Goal: Transaction & Acquisition: Purchase product/service

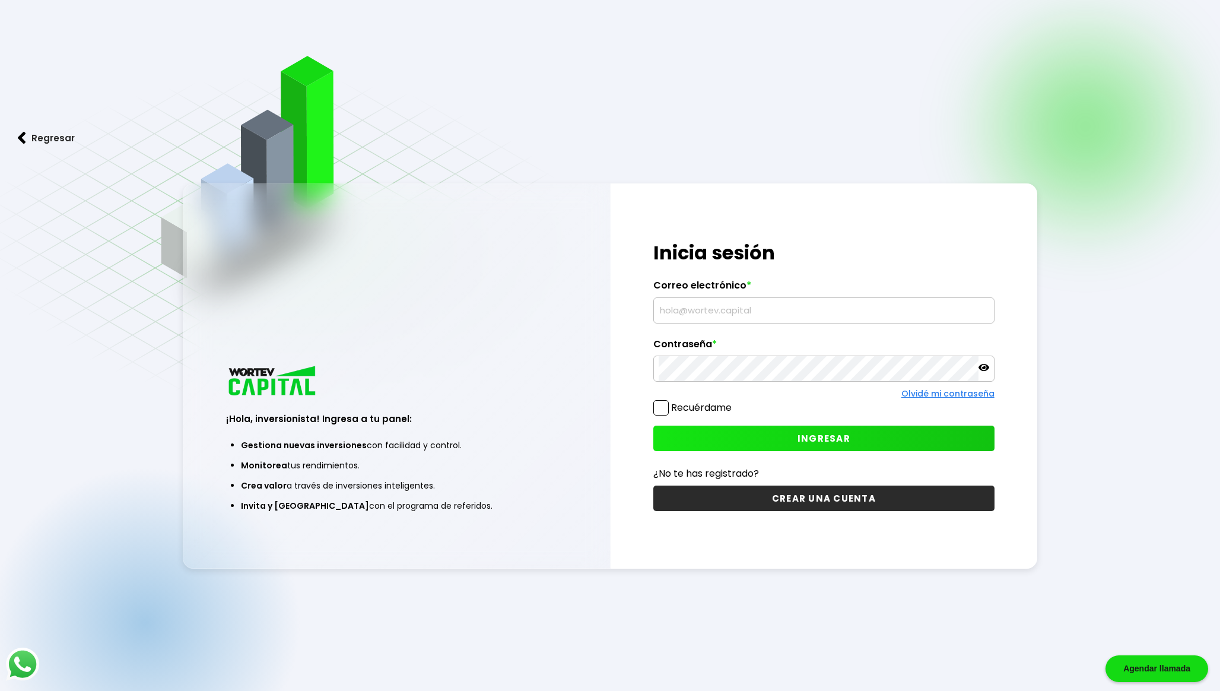
type input "[EMAIL_ADDRESS][DOMAIN_NAME]"
click at [706, 406] on label "Recuérdame" at bounding box center [701, 408] width 61 height 14
click at [734, 402] on input "Recuérdame" at bounding box center [734, 402] width 0 height 0
click at [694, 410] on label "Recuérdame" at bounding box center [701, 408] width 61 height 14
click at [734, 402] on input "Recuérdame" at bounding box center [734, 402] width 0 height 0
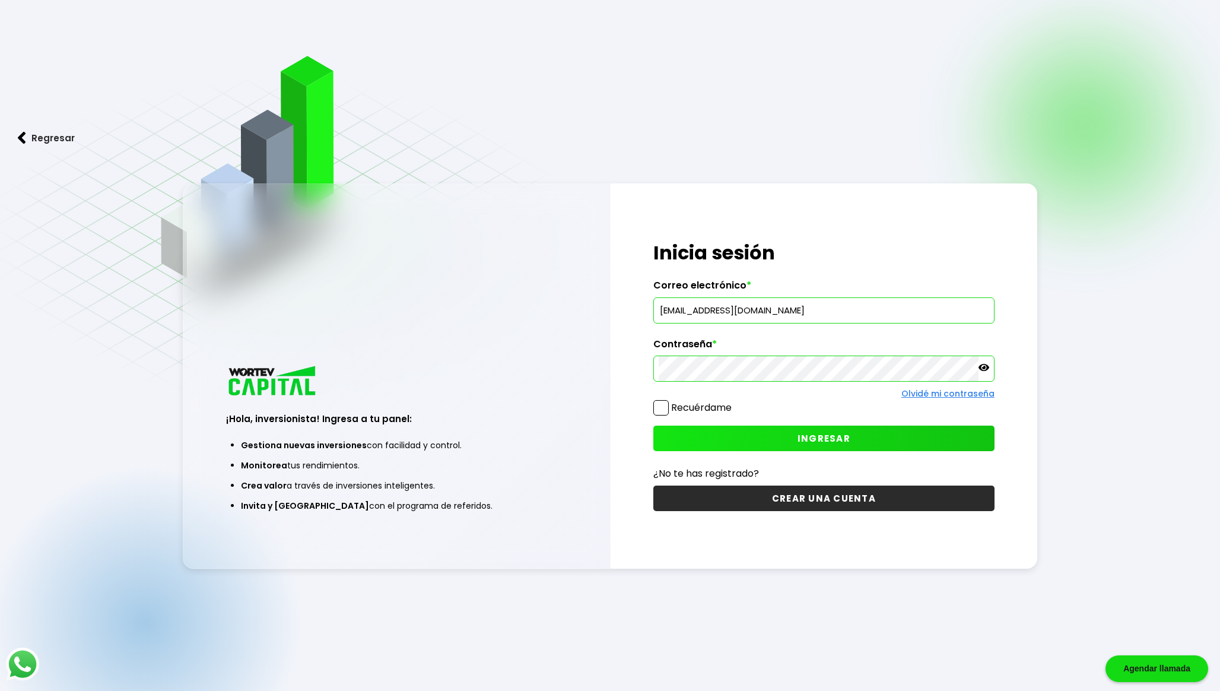
click at [716, 431] on button "INGRESAR" at bounding box center [823, 439] width 341 height 26
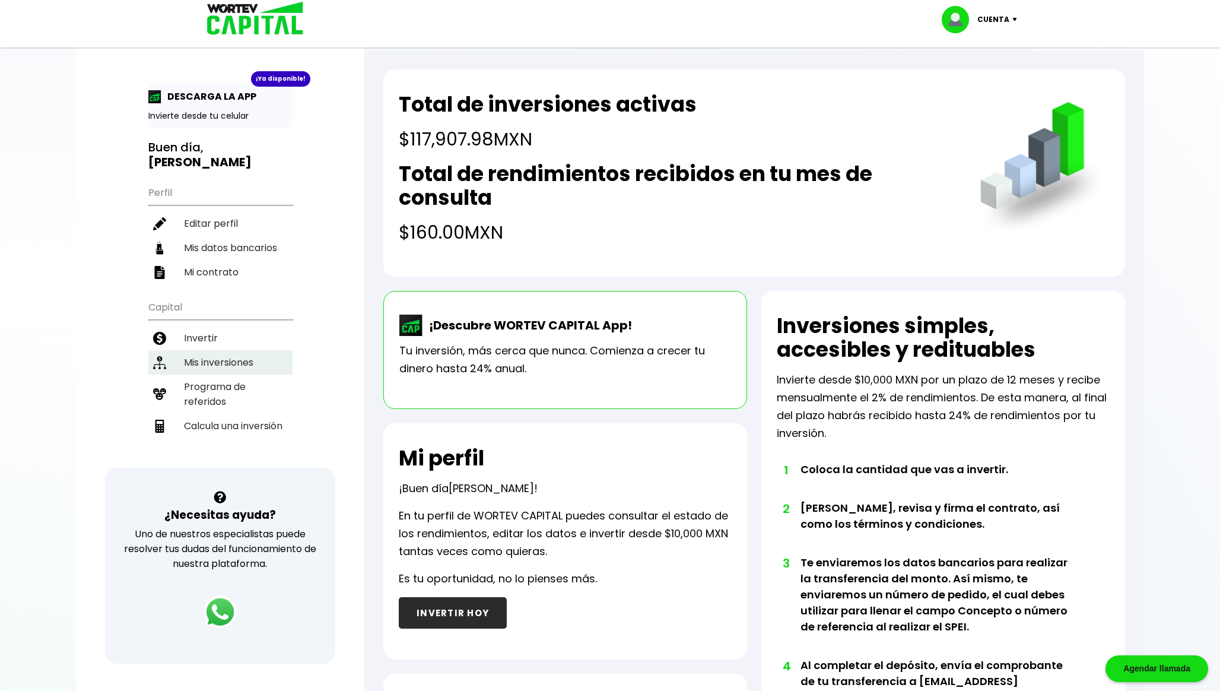
click at [233, 357] on li "Mis inversiones" at bounding box center [220, 362] width 144 height 24
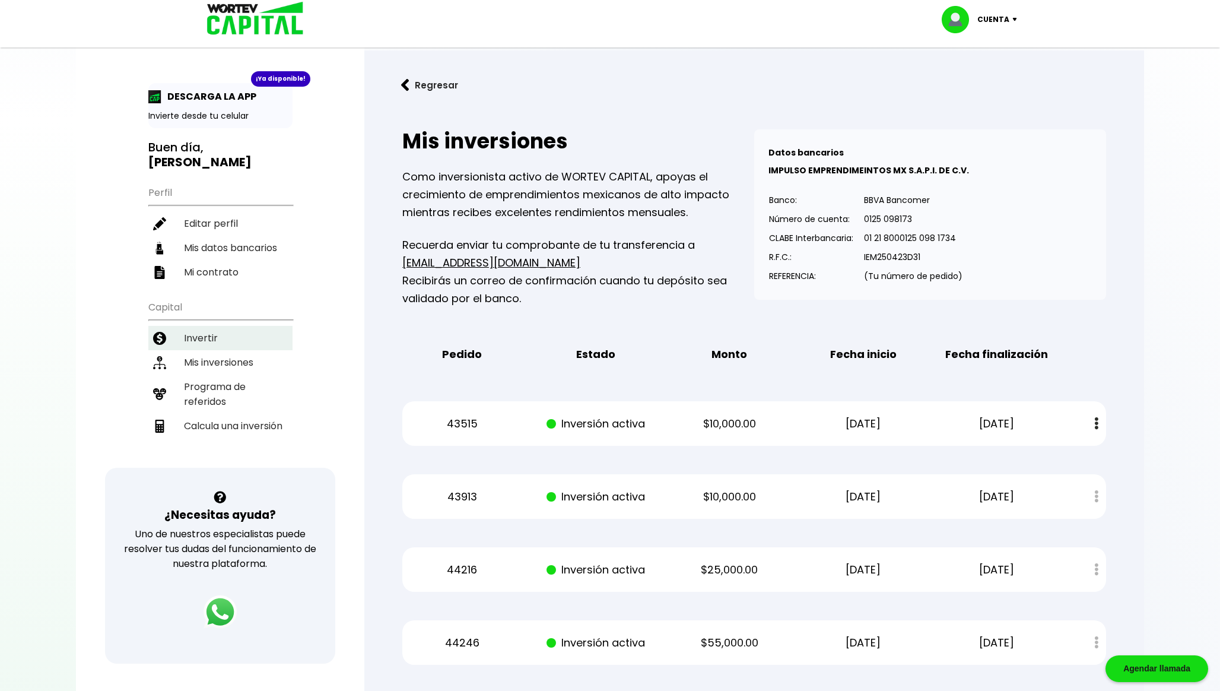
click at [221, 338] on li "Invertir" at bounding box center [220, 338] width 144 height 24
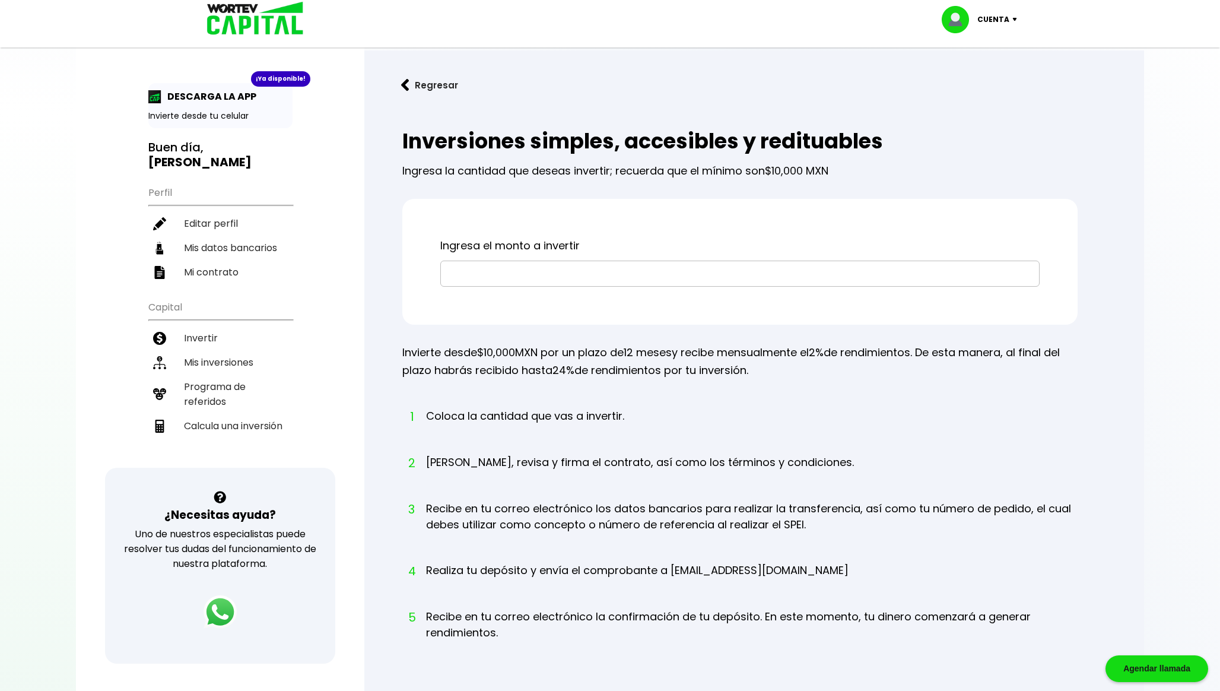
click at [533, 268] on input "text" at bounding box center [740, 273] width 589 height 25
click at [508, 271] on input "text" at bounding box center [740, 273] width 589 height 25
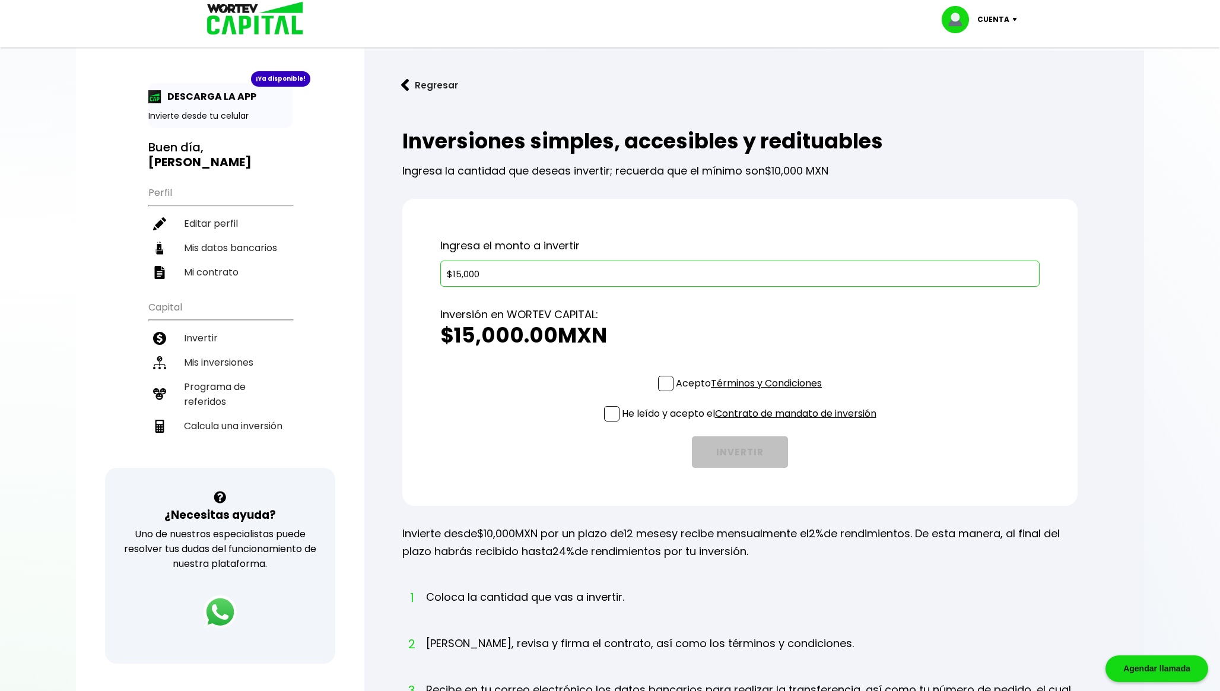
type input "$15,000"
click at [603, 404] on div "Acepto Términos y Condiciones He leído y acepto el Contrato de mandato de inver…" at bounding box center [739, 422] width 599 height 92
click at [604, 417] on span at bounding box center [611, 413] width 15 height 15
click at [751, 423] on input "He leído y acepto el Contrato de mandato de inversión" at bounding box center [751, 423] width 0 height 0
click at [663, 385] on span at bounding box center [665, 383] width 15 height 15
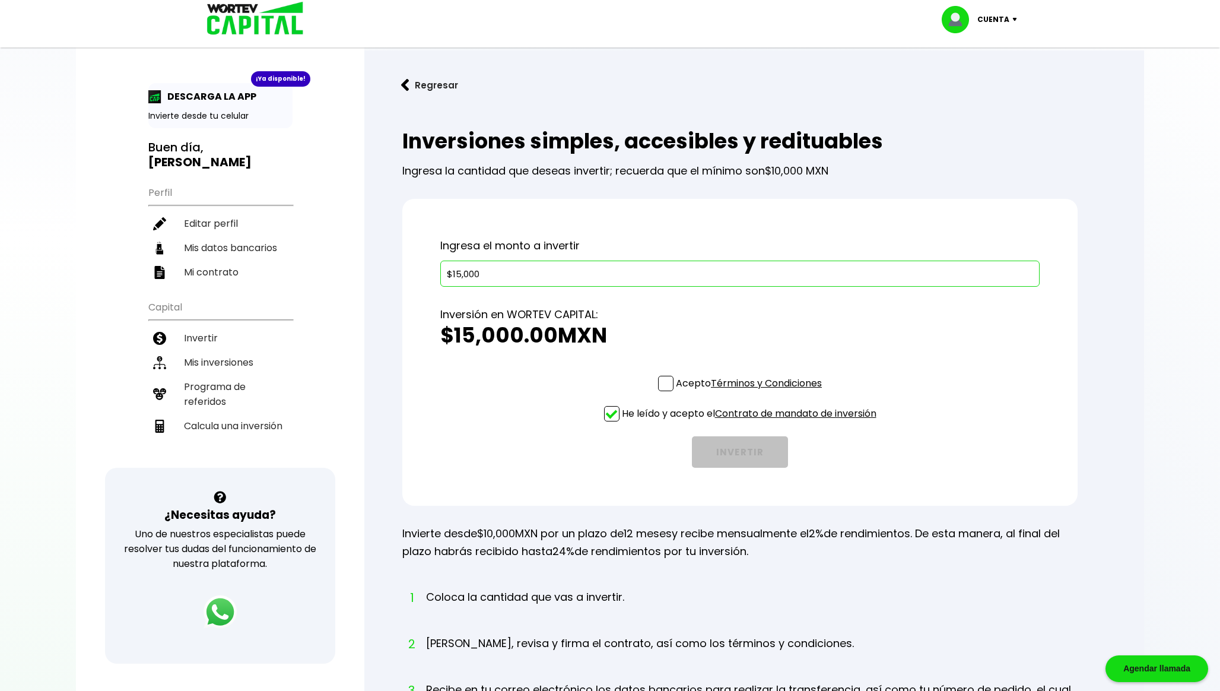
click at [751, 392] on input "Acepto Términos y Condiciones" at bounding box center [751, 392] width 0 height 0
click at [723, 446] on button "INVERTIR" at bounding box center [740, 451] width 96 height 31
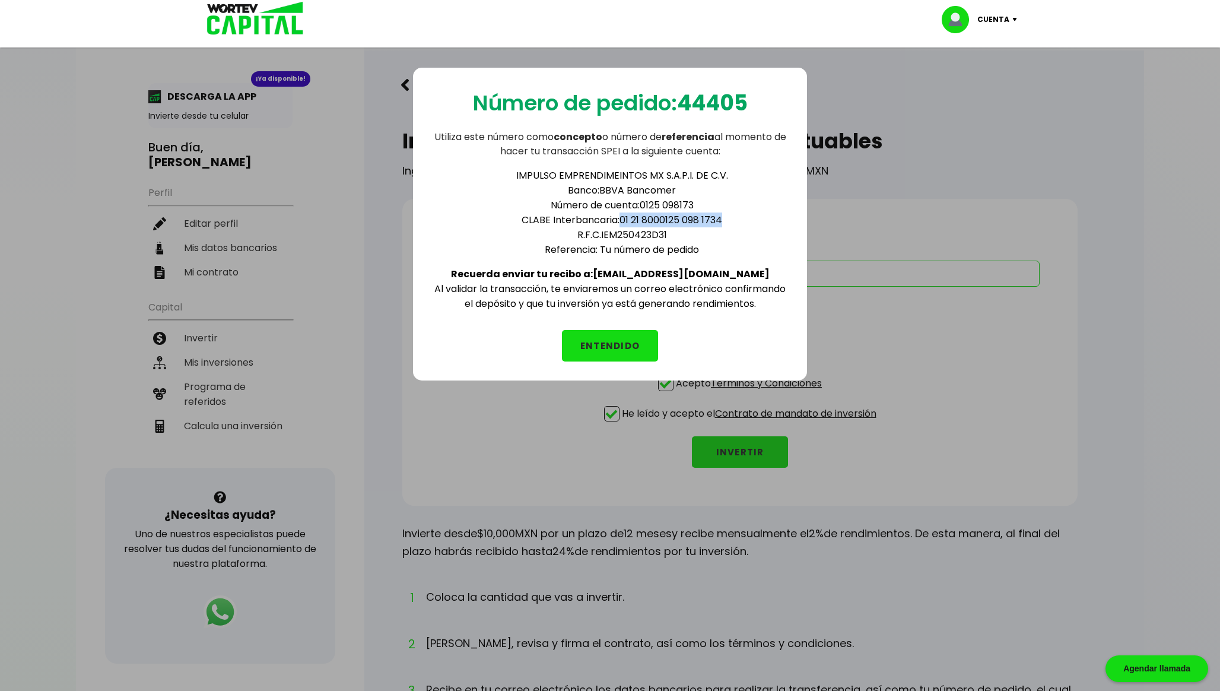
drag, startPoint x: 621, startPoint y: 218, endPoint x: 725, endPoint y: 217, distance: 103.9
click at [725, 217] on li "CLABE Interbancaria: 01 21 8000125 098 1734" at bounding box center [622, 219] width 332 height 15
copy li "01 21 8000125 098 1734"
click at [612, 333] on button "ENTENDIDO" at bounding box center [610, 345] width 96 height 31
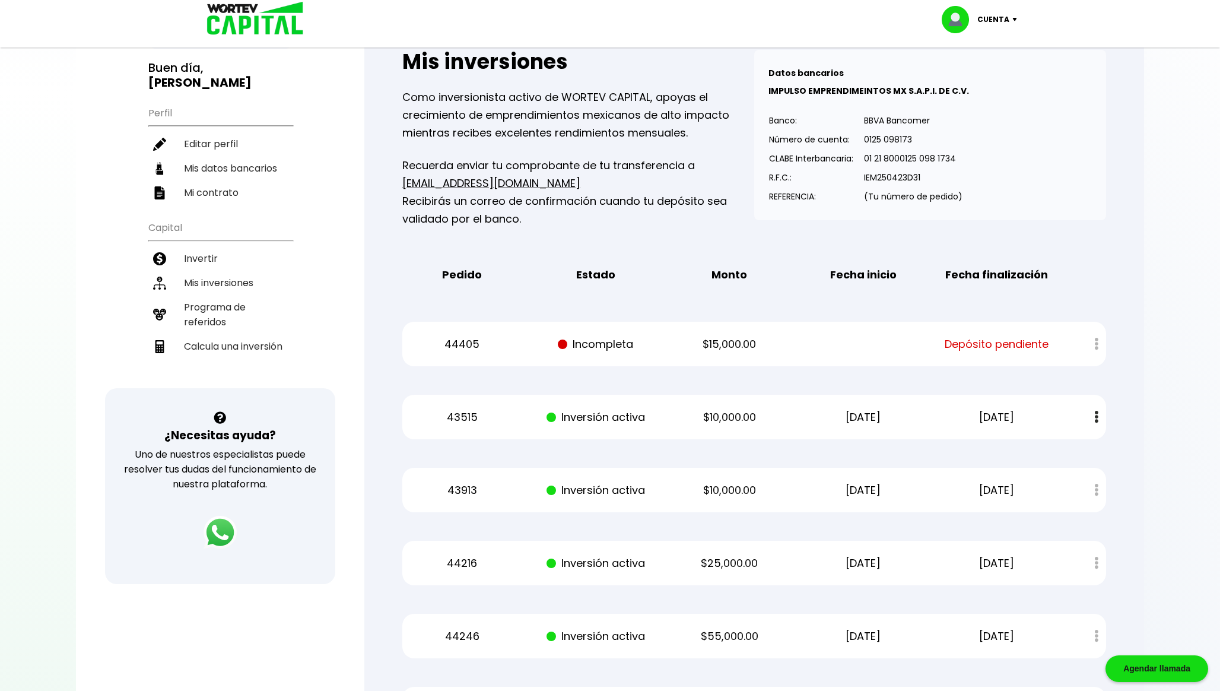
scroll to position [106, 0]
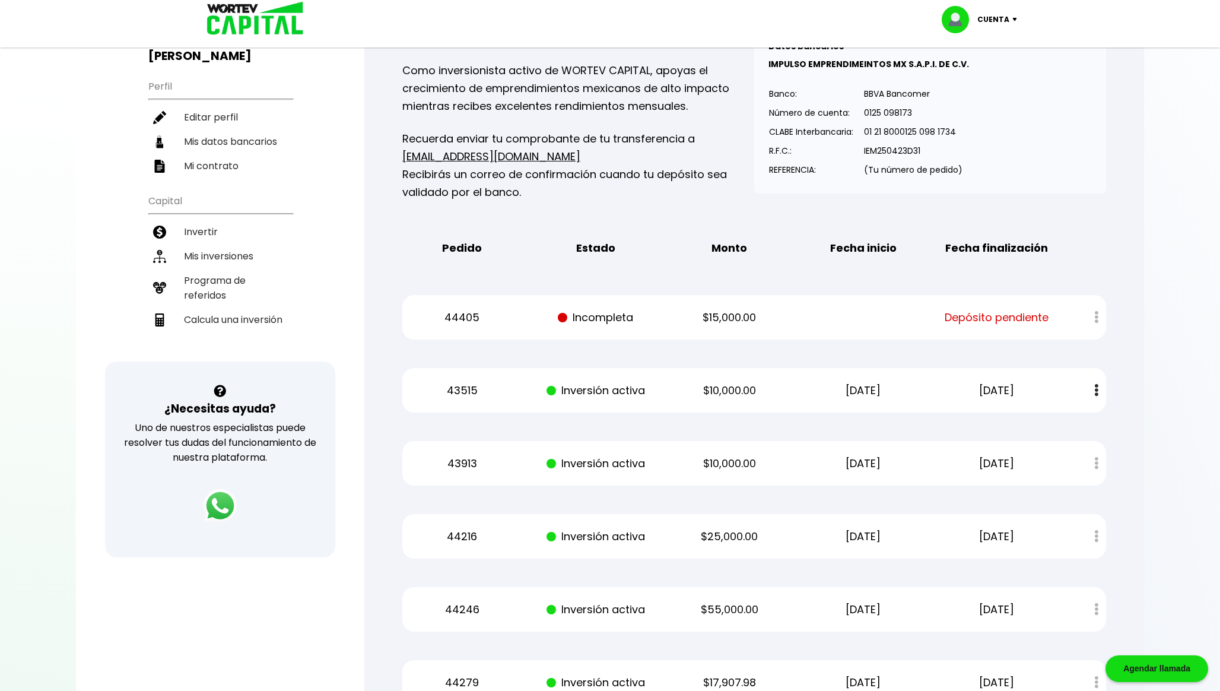
click at [469, 311] on p "44405" at bounding box center [462, 318] width 113 height 18
copy p "44405"
click at [795, 119] on p "Número de cuenta:" at bounding box center [811, 113] width 84 height 18
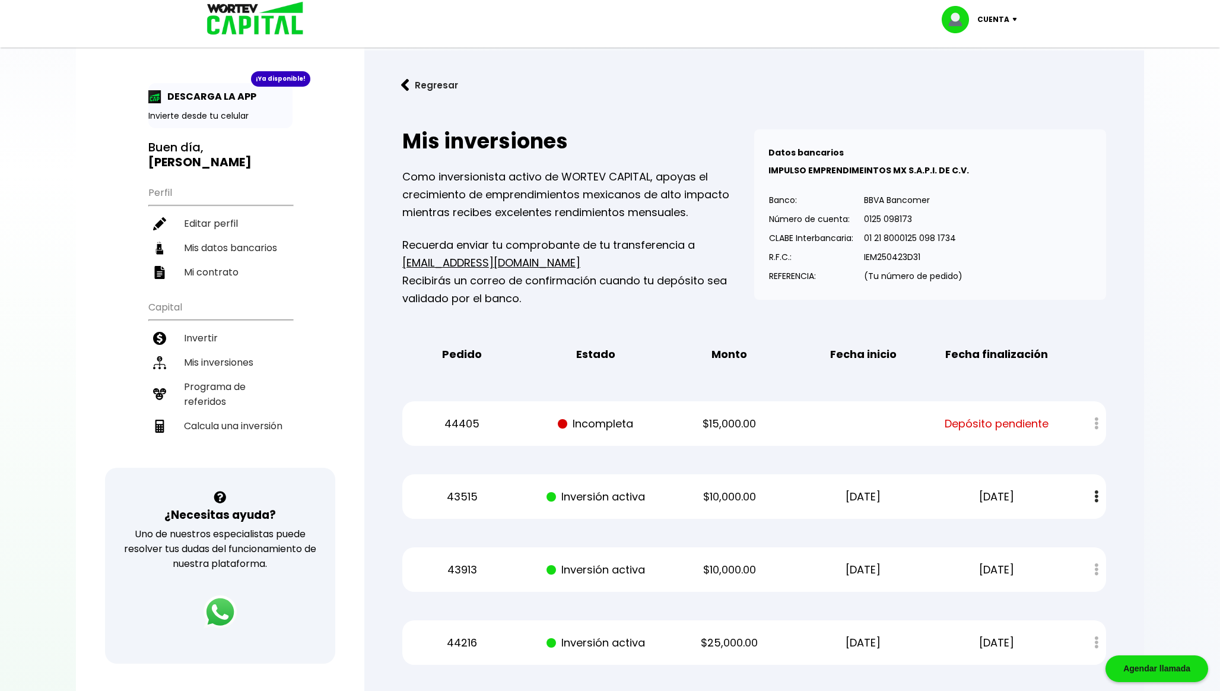
click at [677, 101] on div "Regresar Mis inversiones Como inversionista activo de WORTEV CAPITAL, apoyas el…" at bounding box center [754, 449] width 780 height 798
click at [227, 360] on li "Mis inversiones" at bounding box center [220, 362] width 144 height 24
click at [419, 81] on button "Regresar" at bounding box center [429, 84] width 93 height 31
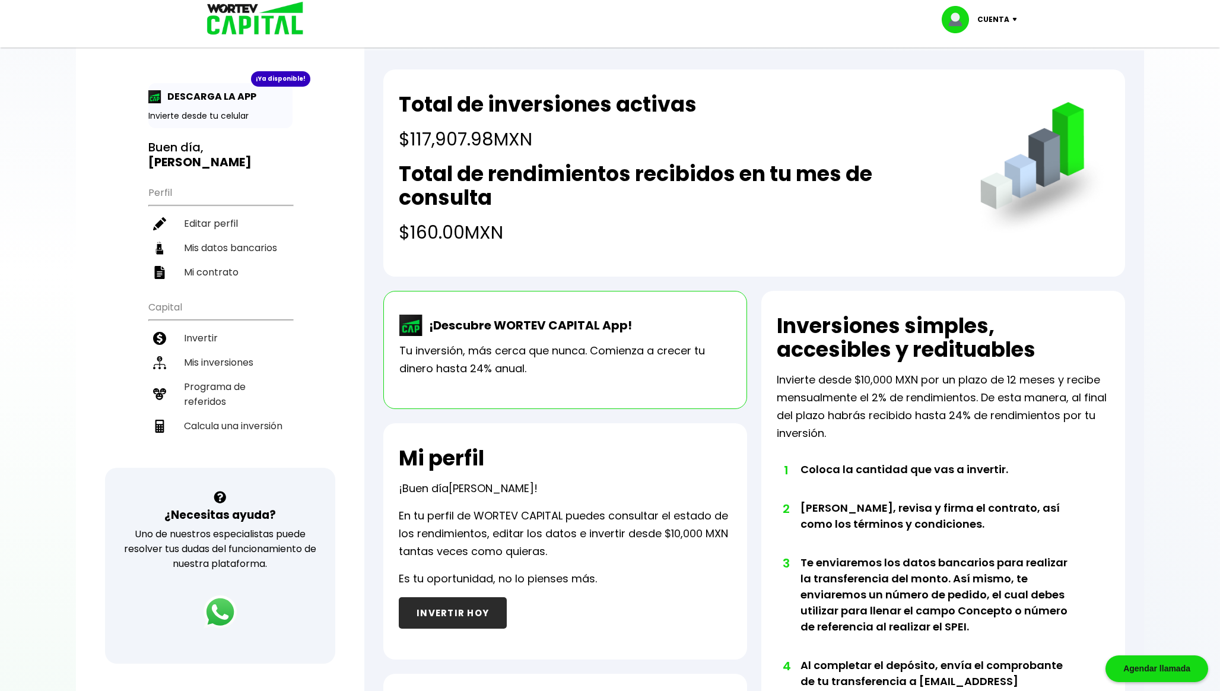
click at [427, 138] on h4 "$117,907.98 MXN" at bounding box center [548, 139] width 298 height 27
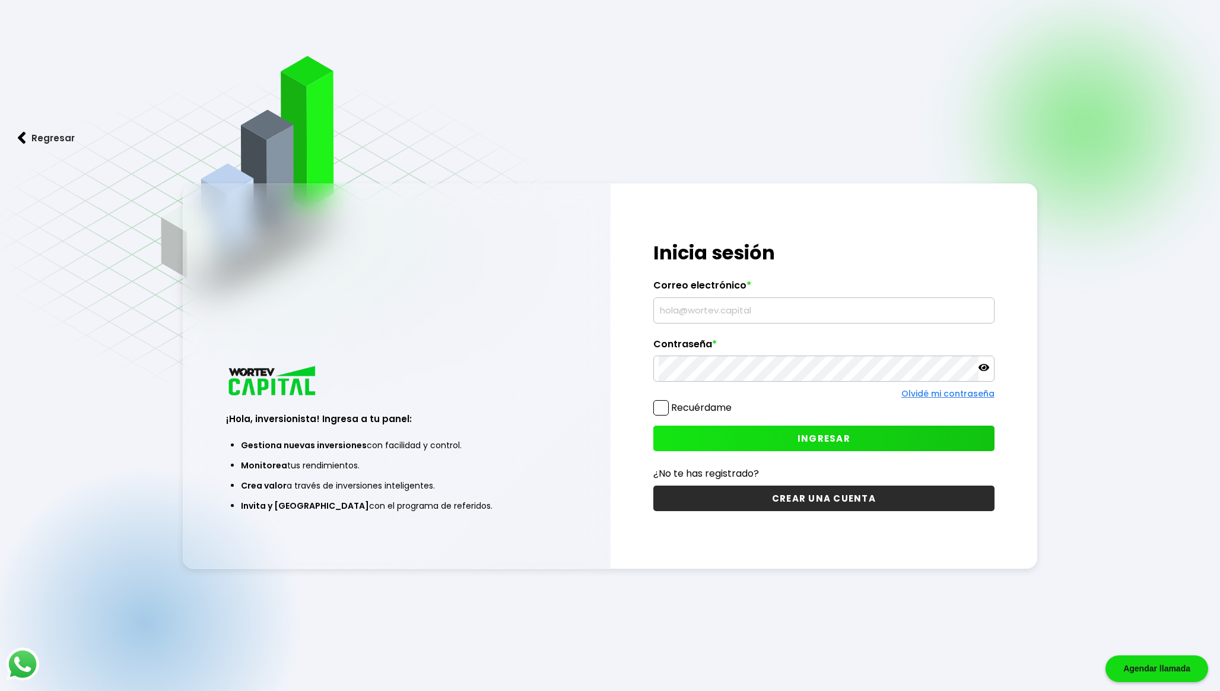
type input "[EMAIL_ADDRESS][DOMAIN_NAME]"
click at [674, 429] on button "INGRESAR" at bounding box center [823, 439] width 341 height 26
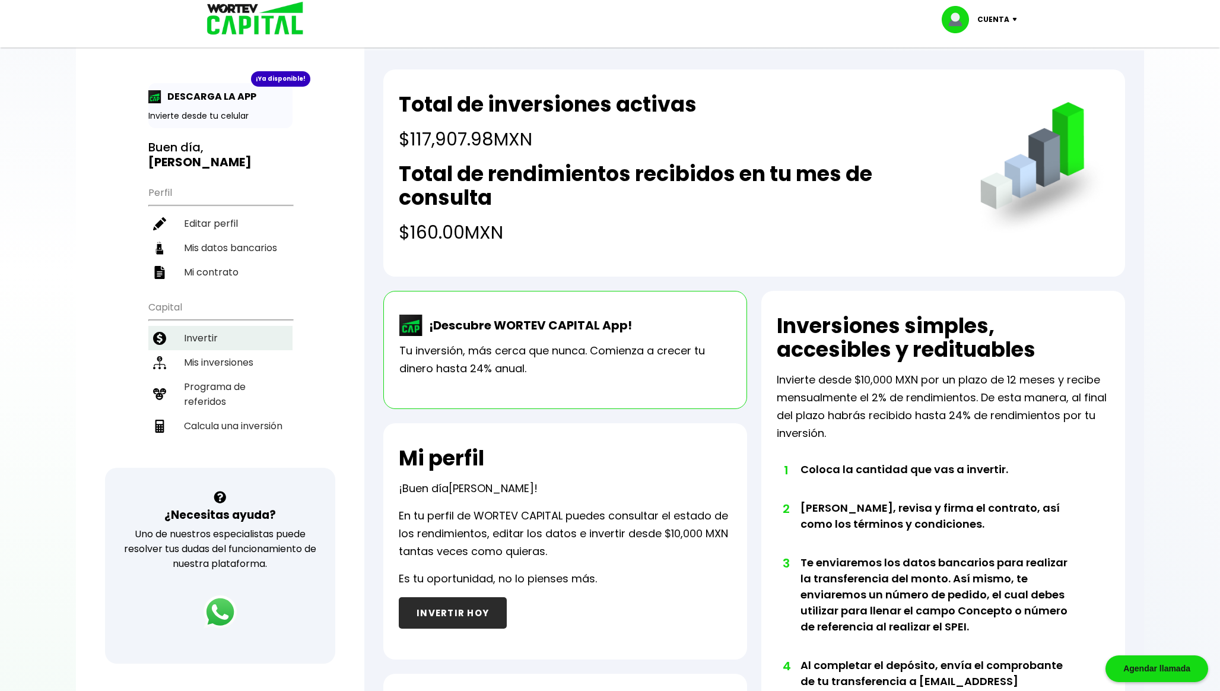
click at [207, 328] on li "Invertir" at bounding box center [220, 338] width 144 height 24
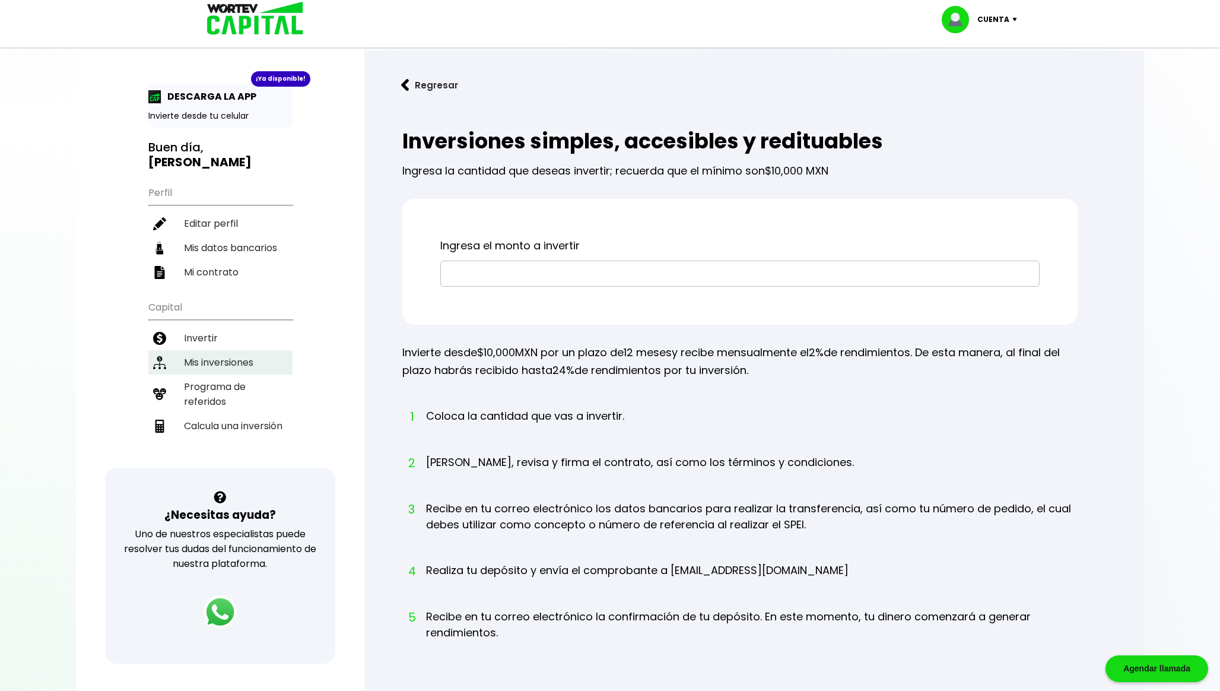
click at [226, 361] on li "Mis inversiones" at bounding box center [220, 362] width 144 height 24
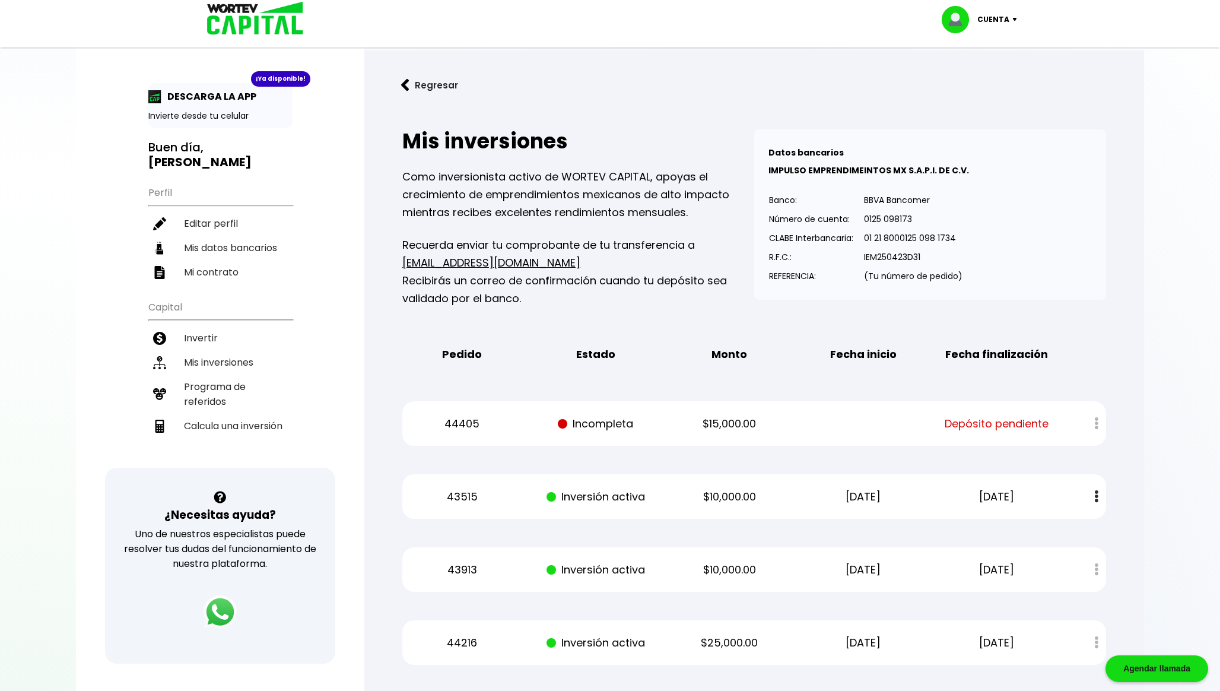
click at [447, 87] on button "Regresar" at bounding box center [429, 84] width 93 height 31
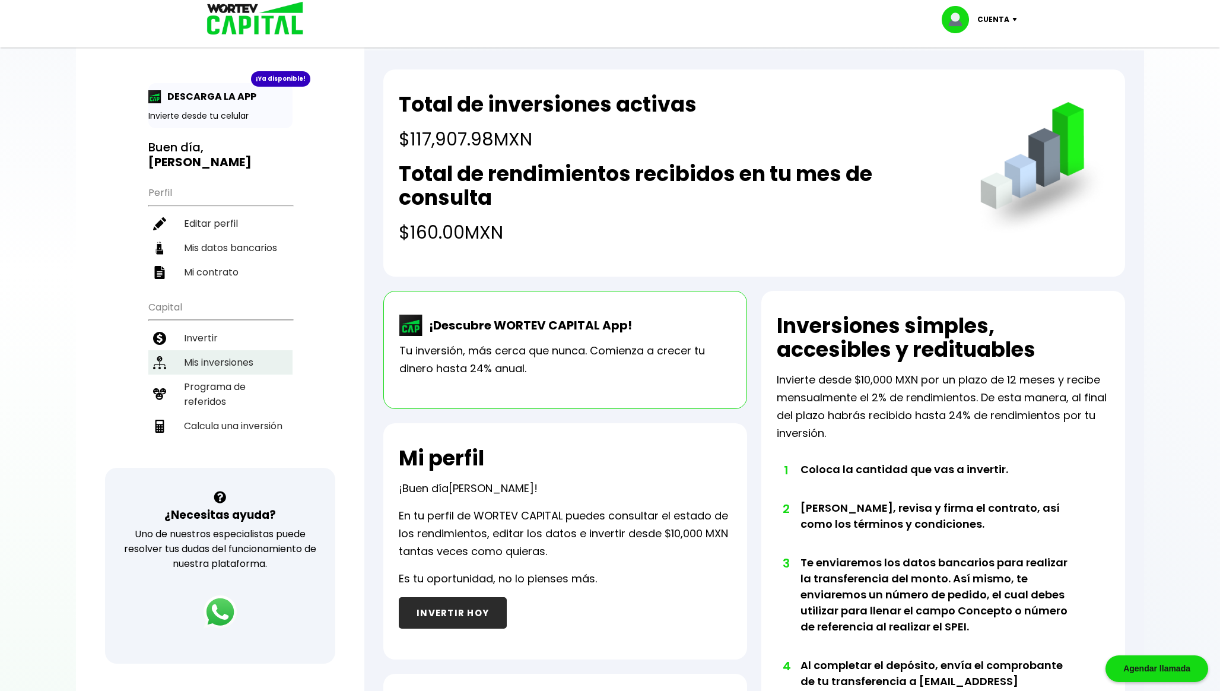
click at [213, 350] on li "Mis inversiones" at bounding box center [220, 362] width 144 height 24
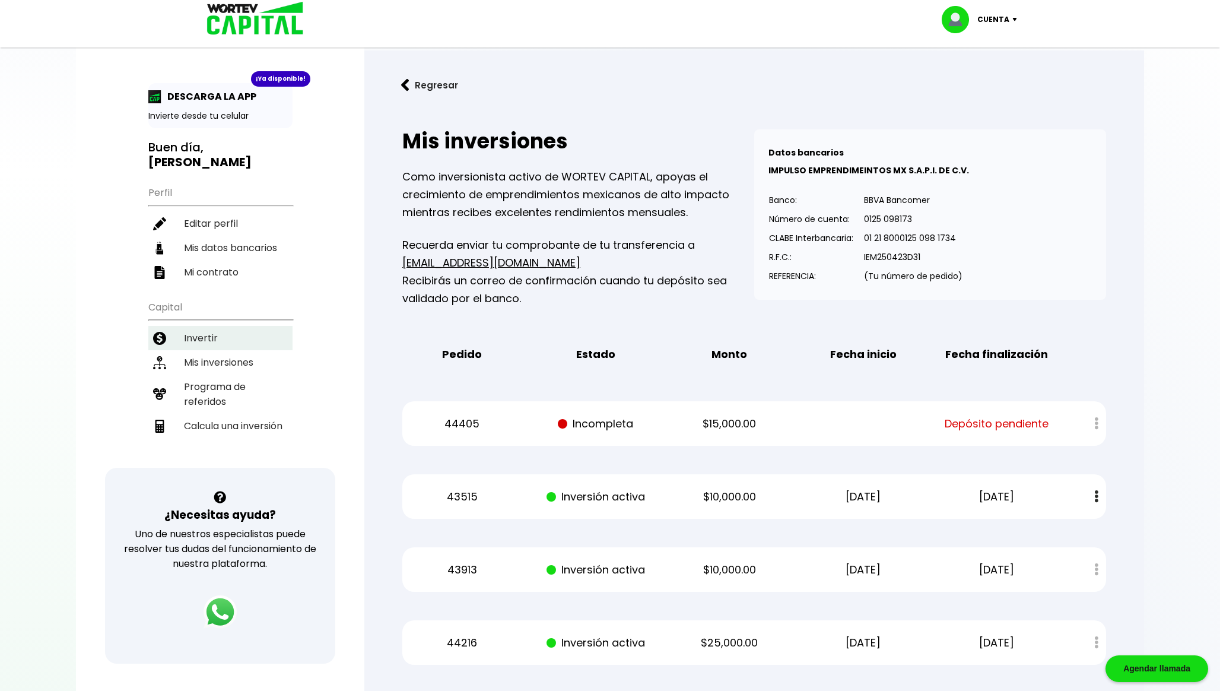
click at [221, 328] on li "Invertir" at bounding box center [220, 338] width 144 height 24
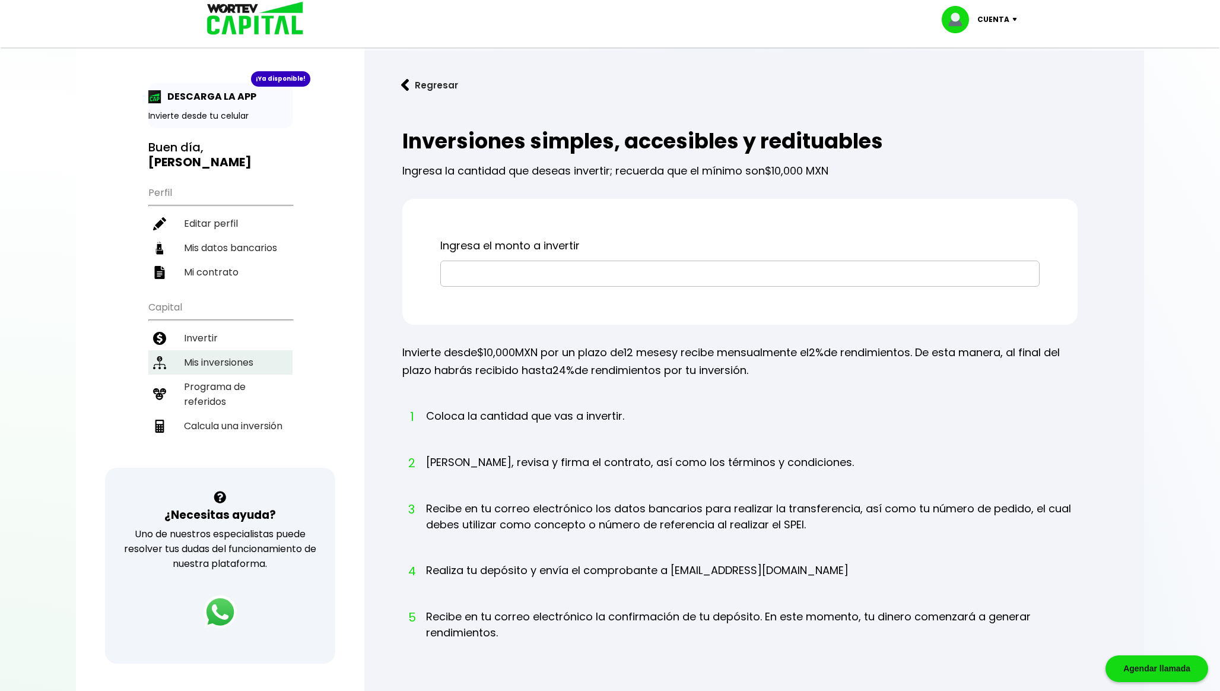
click at [221, 359] on li "Mis inversiones" at bounding box center [220, 362] width 144 height 24
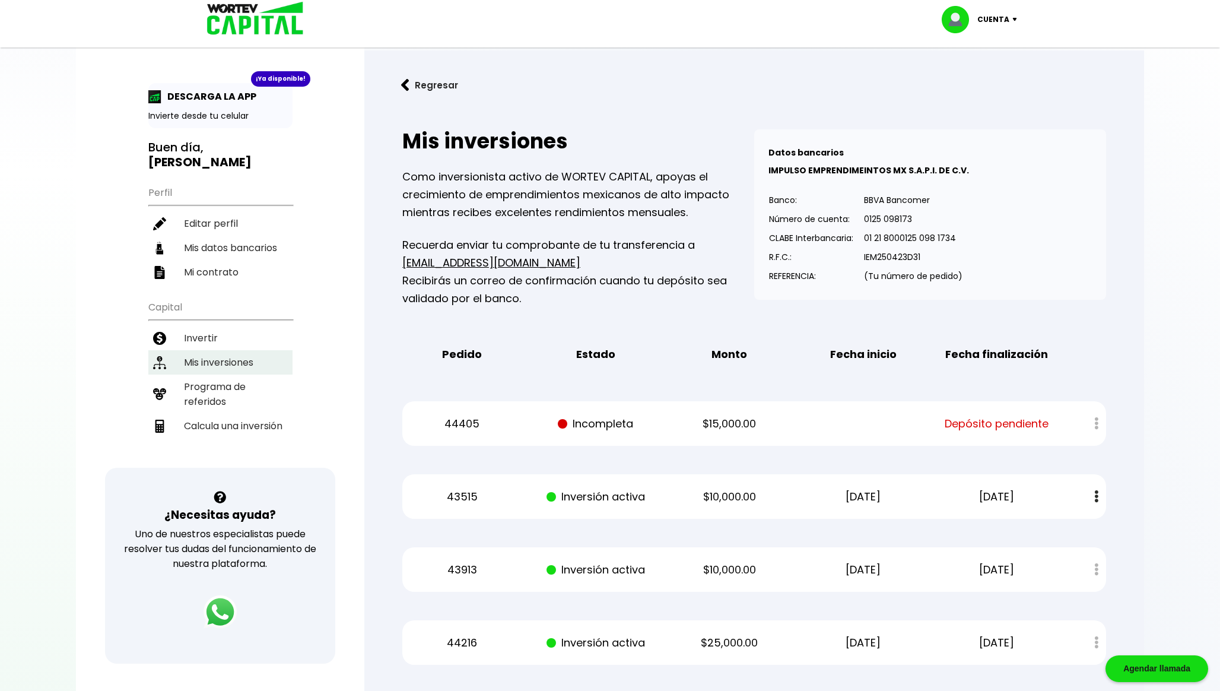
click at [221, 359] on li "Mis inversiones" at bounding box center [220, 362] width 144 height 24
